Goal: Transaction & Acquisition: Obtain resource

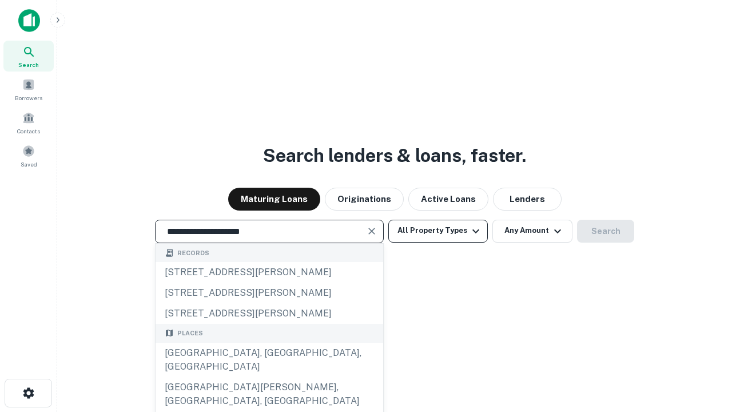
click at [269, 377] on div "[GEOGRAPHIC_DATA], [GEOGRAPHIC_DATA], [GEOGRAPHIC_DATA]" at bounding box center [270, 360] width 228 height 34
click at [438, 230] on button "All Property Types" at bounding box center [438, 231] width 100 height 23
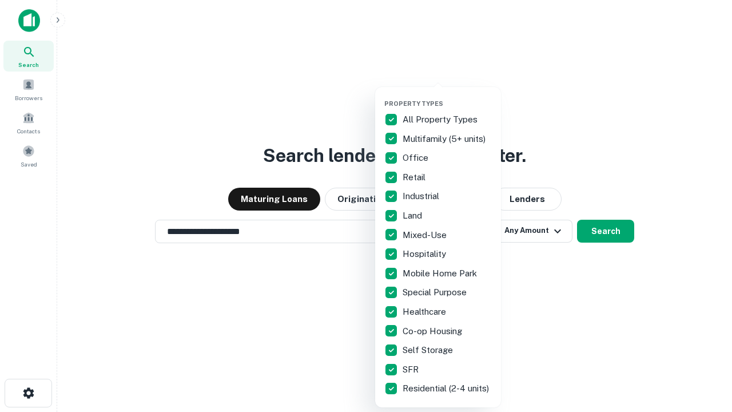
type input "**********"
click at [447, 96] on button "button" at bounding box center [447, 96] width 126 height 1
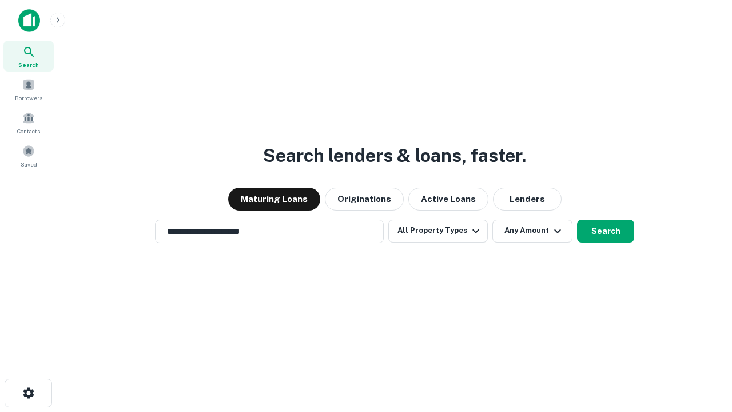
scroll to position [18, 0]
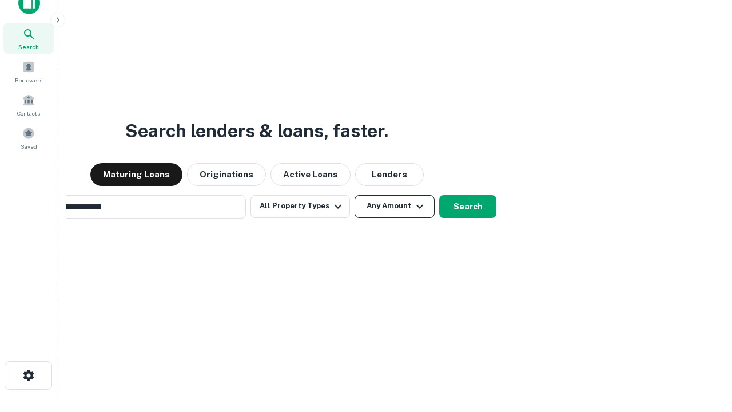
click at [355, 195] on button "Any Amount" at bounding box center [395, 206] width 80 height 23
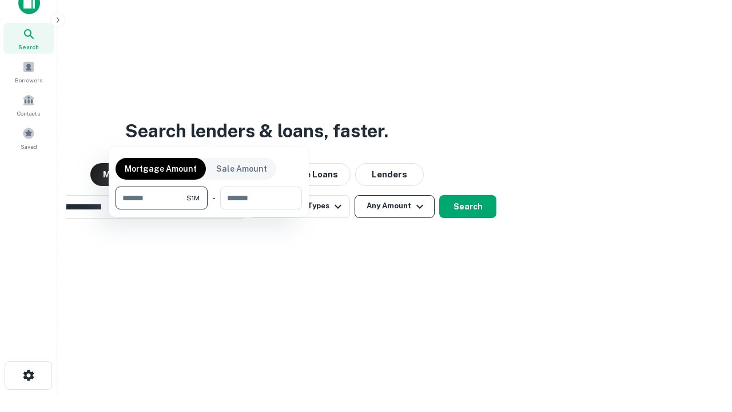
scroll to position [18, 0]
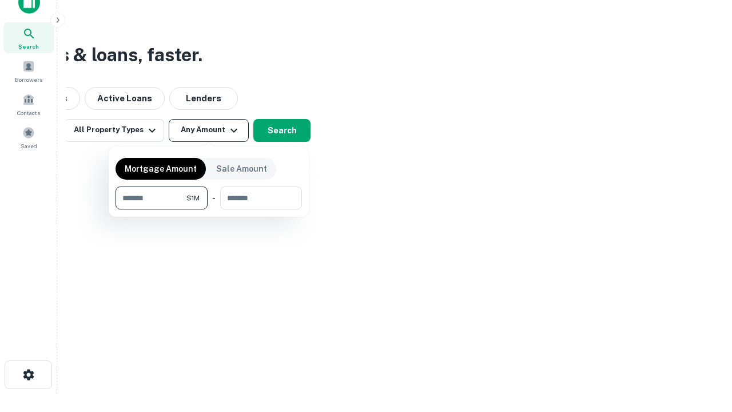
type input "*******"
click at [209, 209] on button "button" at bounding box center [209, 209] width 186 height 1
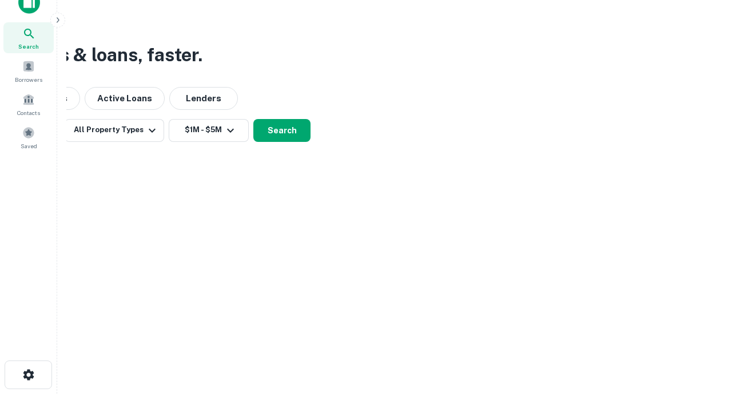
scroll to position [7, 211]
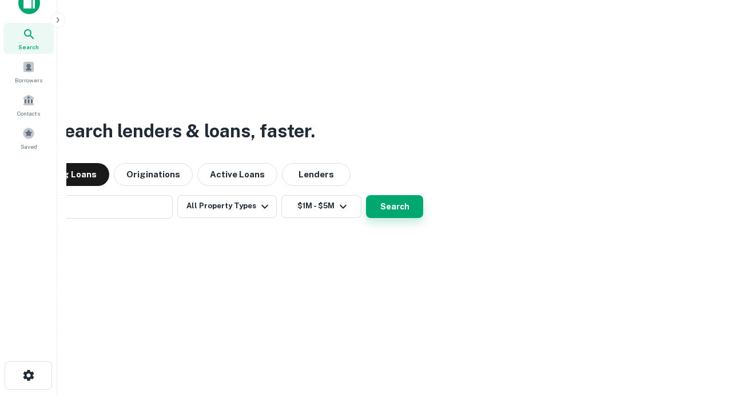
click at [366, 195] on button "Search" at bounding box center [394, 206] width 57 height 23
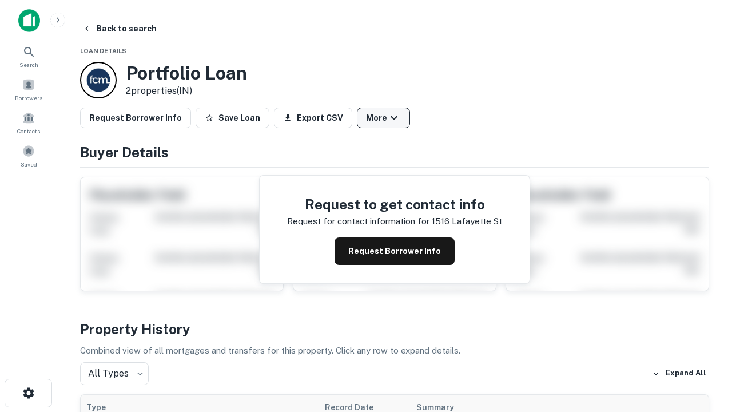
click at [383, 118] on button "More" at bounding box center [383, 118] width 53 height 21
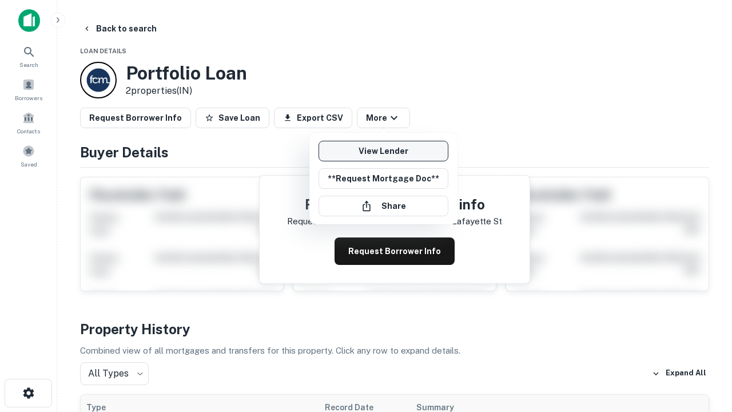
click at [383, 151] on link "View Lender" at bounding box center [384, 151] width 130 height 21
